Goal: Information Seeking & Learning: Understand process/instructions

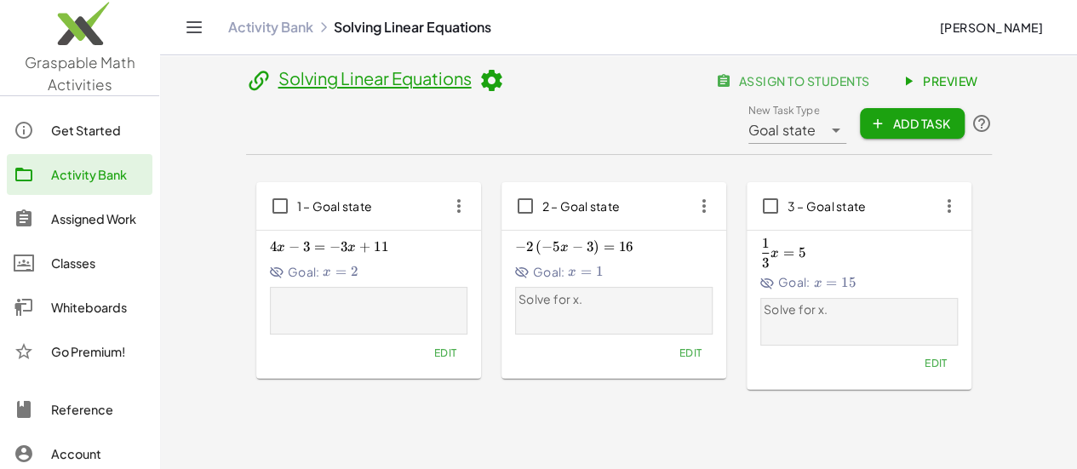
click at [324, 238] on span "4 x − 3 = − 3 x + 11 4x-3=-3x+11 4 x − 3 = − 3 x + 11" at bounding box center [369, 247] width 198 height 18
click at [374, 238] on span "11" at bounding box center [381, 246] width 14 height 17
click at [297, 198] on span "1 – Goal state" at bounding box center [335, 205] width 76 height 15
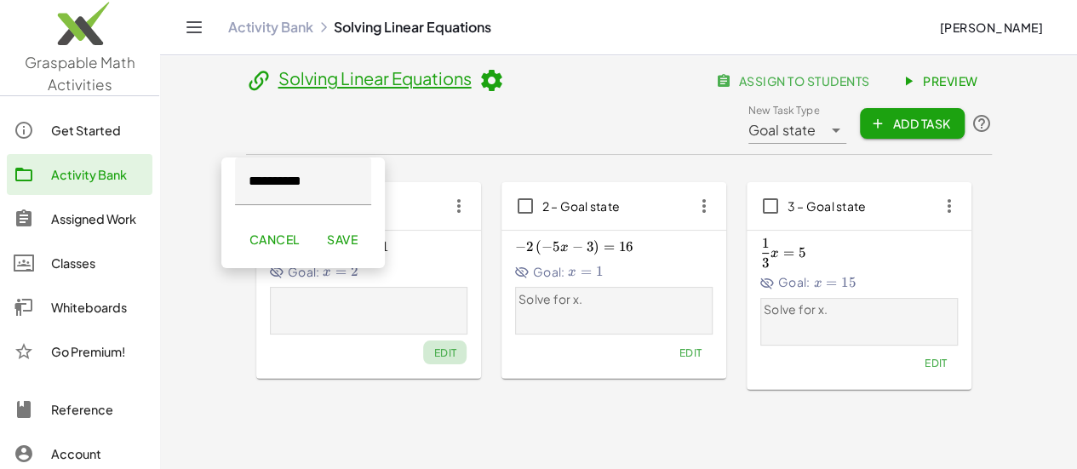
click at [433, 347] on span "Edit" at bounding box center [444, 353] width 23 height 13
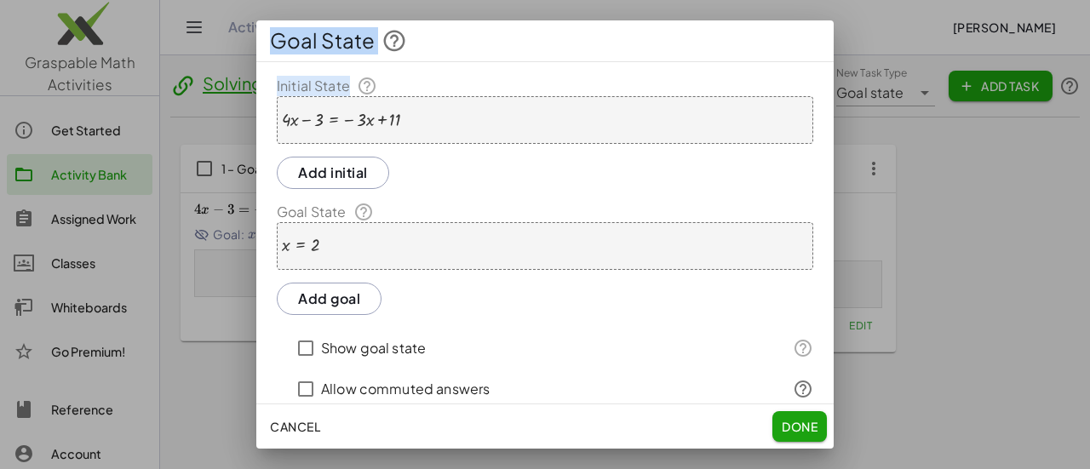
drag, startPoint x: 433, startPoint y: 115, endPoint x: 170, endPoint y: 109, distance: 262.4
click at [170, 109] on div "Goal State Initial State + · 4 · x − 3 = − · 3 · x + 11 Add initial Goal State …" at bounding box center [545, 234] width 1090 height 469
click at [477, 135] on div "+ · 4 · x − 3 = − · 3 · x + 11" at bounding box center [545, 120] width 536 height 48
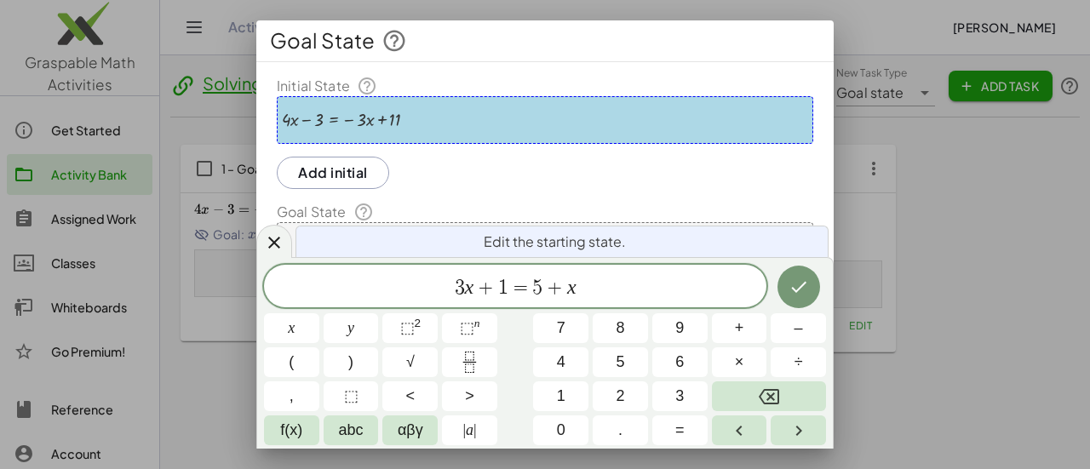
click at [478, 135] on div "+ · 4 · x − 3 = − · 3 · x + 11" at bounding box center [545, 120] width 536 height 48
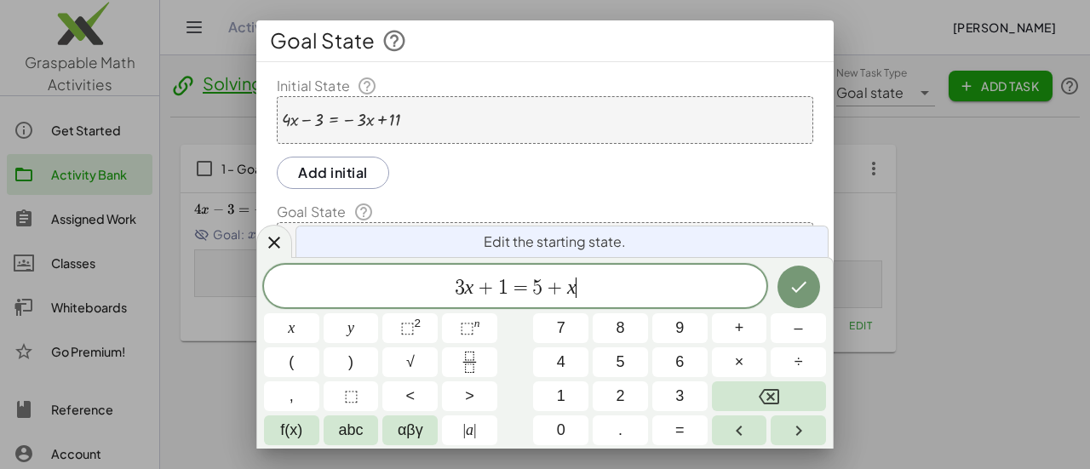
click at [593, 279] on span "3 x + 1 = 5 + x ​" at bounding box center [515, 288] width 502 height 24
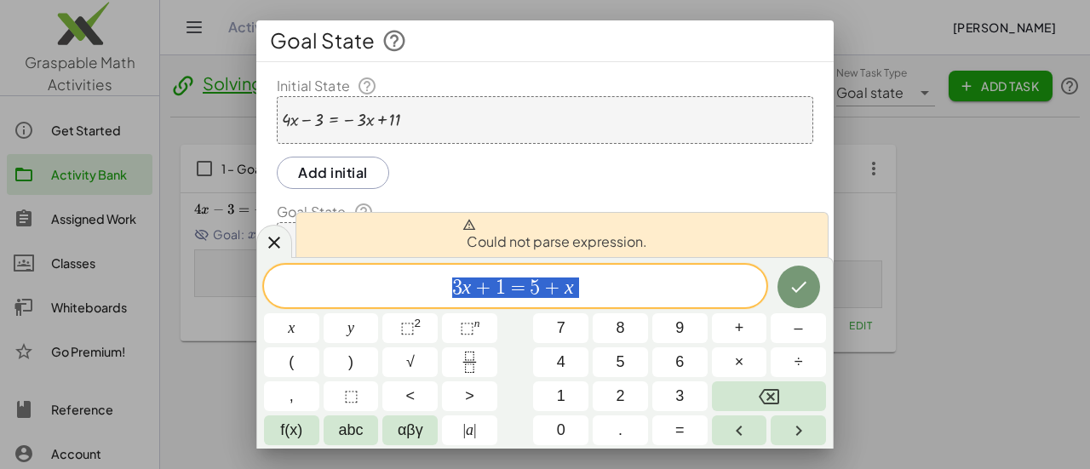
drag, startPoint x: 579, startPoint y: 294, endPoint x: 353, endPoint y: 290, distance: 226.6
click at [353, 290] on span "3 x + 1 = 5 + x" at bounding box center [515, 288] width 502 height 24
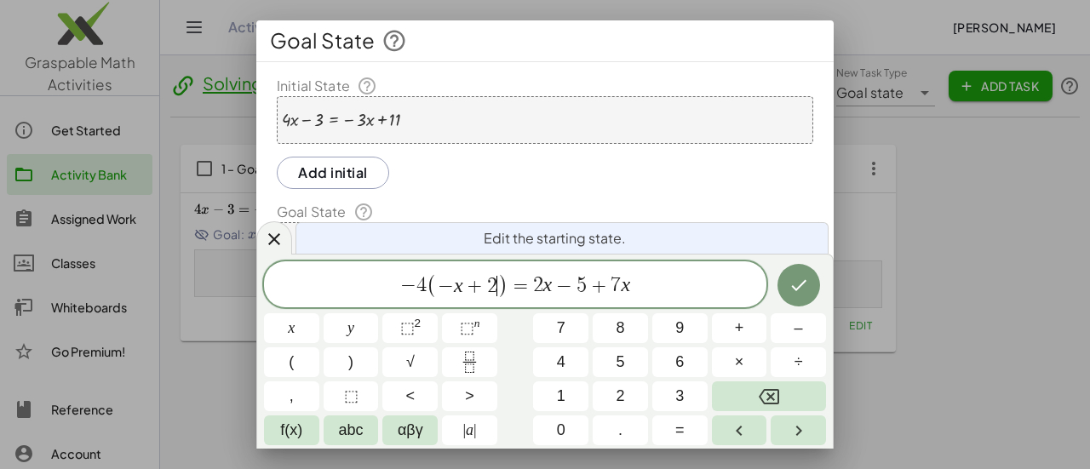
click at [499, 290] on span ")" at bounding box center [502, 285] width 11 height 25
click at [584, 284] on span "5" at bounding box center [582, 286] width 10 height 20
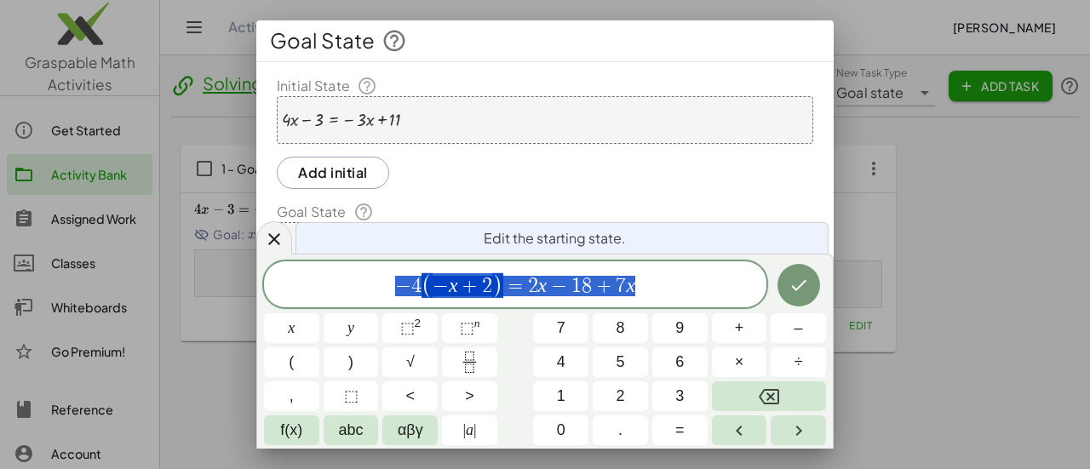
drag, startPoint x: 221, startPoint y: 282, endPoint x: 211, endPoint y: 282, distance: 10.2
click at [211, 282] on div "**********" at bounding box center [545, 234] width 1090 height 469
drag, startPoint x: 952, startPoint y: 204, endPoint x: 644, endPoint y: 468, distance: 405.3
click at [952, 210] on div at bounding box center [545, 234] width 1090 height 469
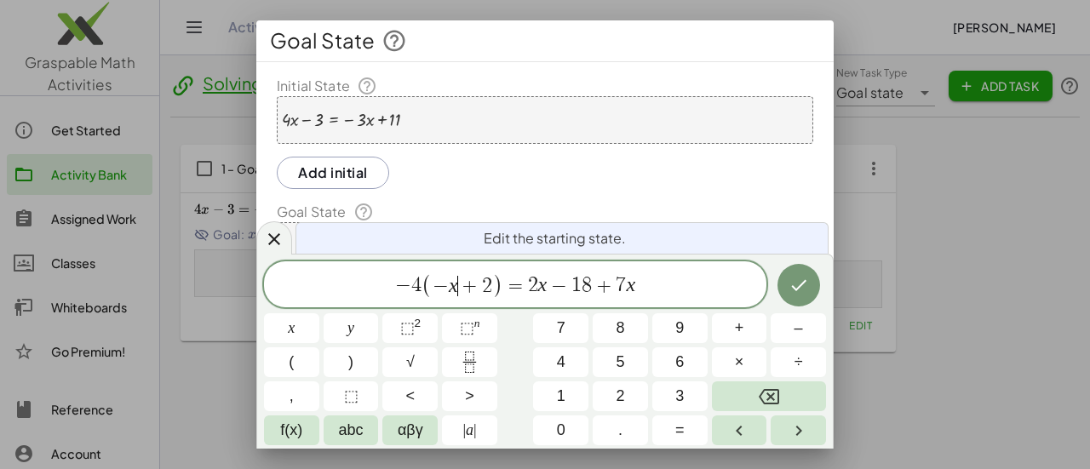
click at [456, 289] on var "x" at bounding box center [453, 285] width 9 height 22
drag, startPoint x: 455, startPoint y: 289, endPoint x: 384, endPoint y: 289, distance: 70.7
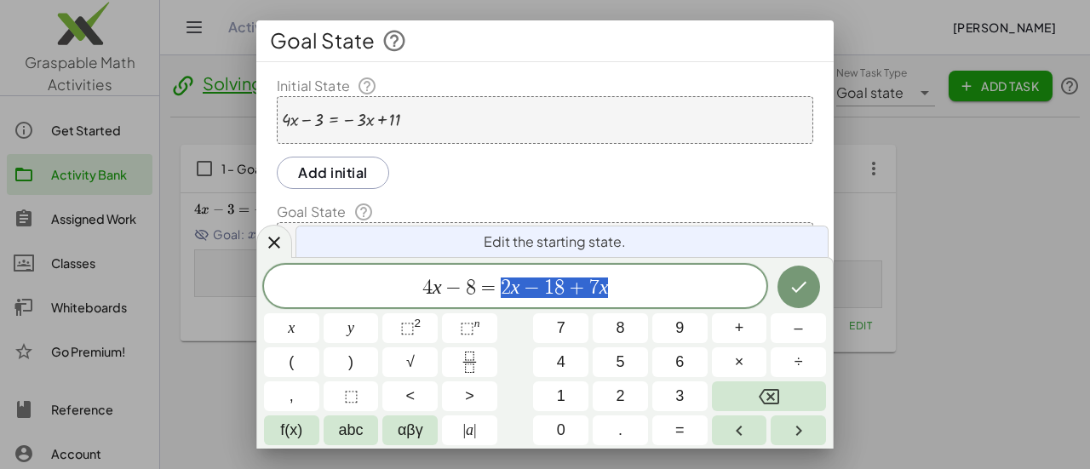
drag, startPoint x: 615, startPoint y: 281, endPoint x: 500, endPoint y: 278, distance: 115.0
click at [501, 278] on span "4 x − 8 = 2 x − 1 8 + 7 x" at bounding box center [515, 288] width 502 height 24
click at [806, 280] on icon "Done" at bounding box center [799, 287] width 20 height 20
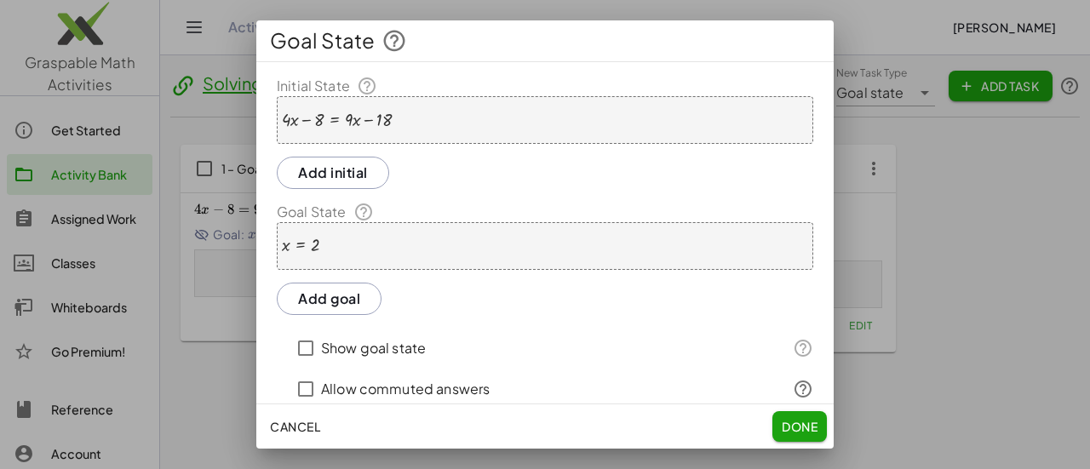
click at [377, 113] on div at bounding box center [337, 120] width 110 height 19
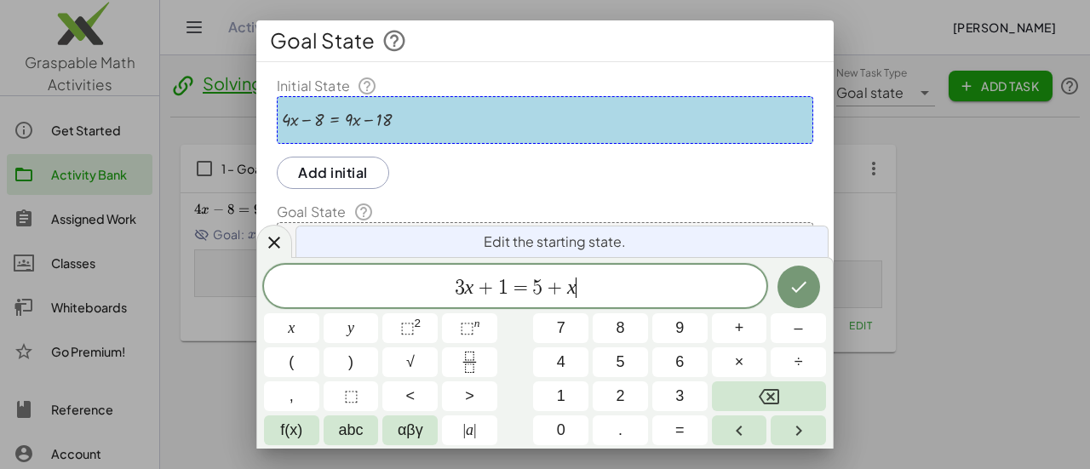
click at [615, 299] on span "3 x + 1 = 5 + x ​" at bounding box center [515, 288] width 502 height 24
drag, startPoint x: 584, startPoint y: 289, endPoint x: 411, endPoint y: 289, distance: 172.9
click at [411, 289] on span "3 x + 1 = 5 + x" at bounding box center [515, 288] width 502 height 24
click at [485, 117] on div "+ · 4 · x − 8 = + · 9 · x − 18" at bounding box center [545, 120] width 536 height 48
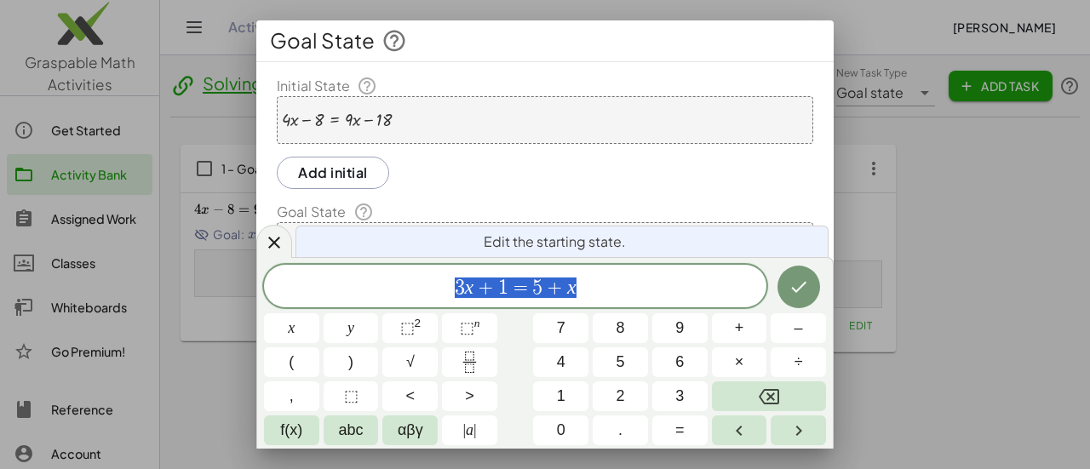
click at [485, 117] on div "+ · 4 · x − 8 = + · 9 · x − 18" at bounding box center [545, 120] width 536 height 48
click at [640, 283] on span "4 x − 8 = 9 x − 1 8 ​" at bounding box center [515, 288] width 502 height 24
click at [580, 222] on div "Add initial" at bounding box center [545, 246] width 536 height 48
drag, startPoint x: 601, startPoint y: 286, endPoint x: 417, endPoint y: 280, distance: 184.0
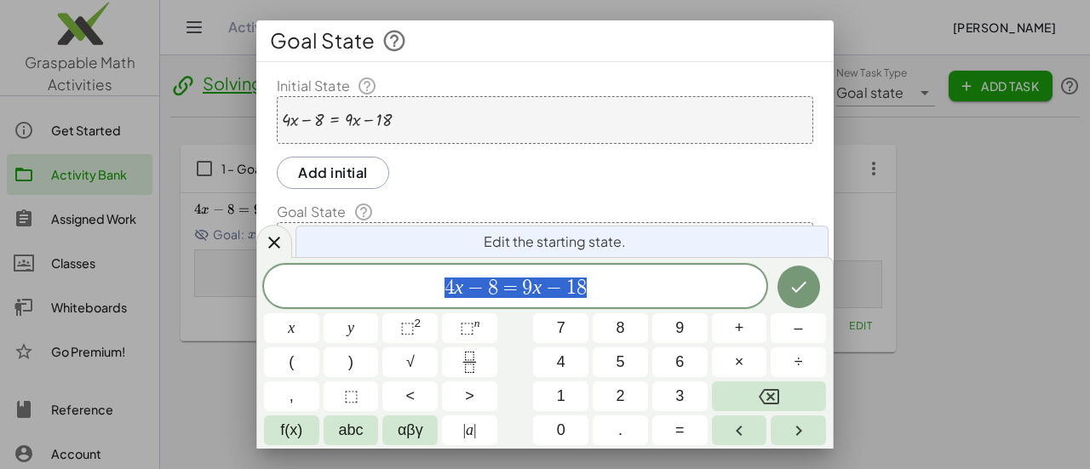
click at [417, 280] on span "4 x − 8 = 9 x − 1 8" at bounding box center [515, 288] width 502 height 24
click at [664, 190] on div "Initial State + · 4 · x − 8 = + · 9 · x − 18 Add initial Goal State x = 2 Add g…" at bounding box center [544, 317] width 577 height 482
click at [579, 285] on span "1 3 x − 8 = − 5" at bounding box center [515, 288] width 502 height 24
click at [536, 289] on span "=" at bounding box center [542, 288] width 25 height 20
click at [376, 266] on div "1 3 x ​ = 3" at bounding box center [515, 286] width 502 height 43
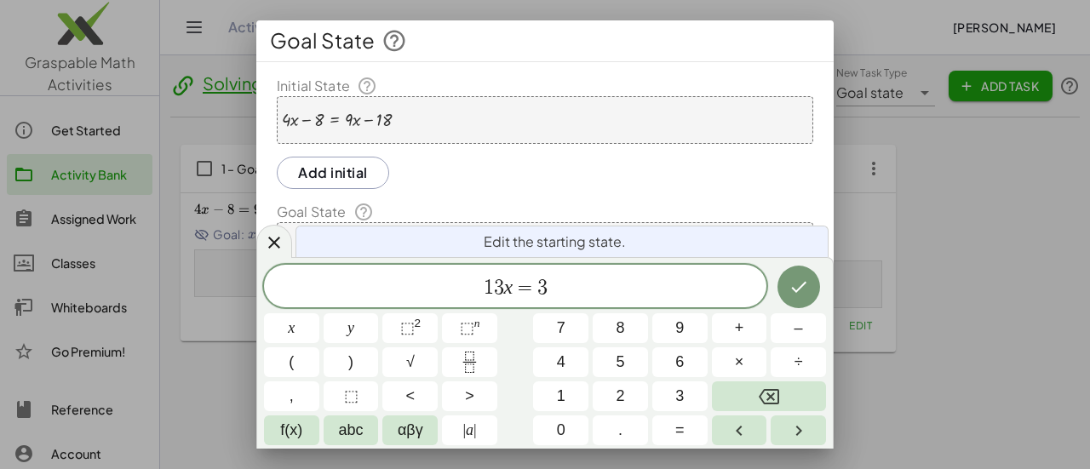
click at [727, 293] on span "​ 1 3 x = 3" at bounding box center [515, 288] width 502 height 24
click at [426, 141] on div "+ · 4 · x − 8 = + · 9 · x − 18" at bounding box center [545, 120] width 536 height 48
drag, startPoint x: 601, startPoint y: 289, endPoint x: 320, endPoint y: 271, distance: 281.6
click at [320, 271] on div "***** 1 3 x = 3" at bounding box center [515, 286] width 502 height 43
click at [465, 367] on icon "Fraction" at bounding box center [469, 362] width 21 height 21
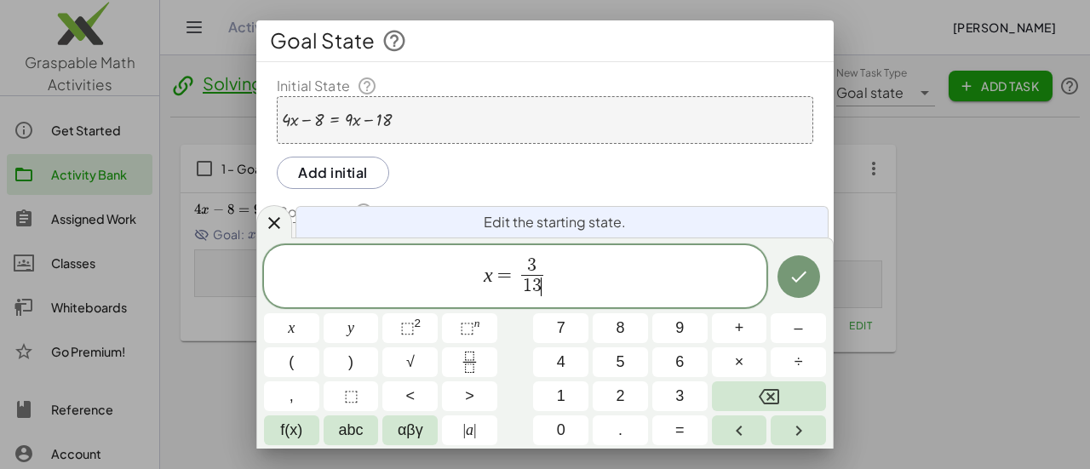
click at [728, 277] on span "x = 3 1 3 ​ ​" at bounding box center [515, 277] width 502 height 45
